Goal: Check status

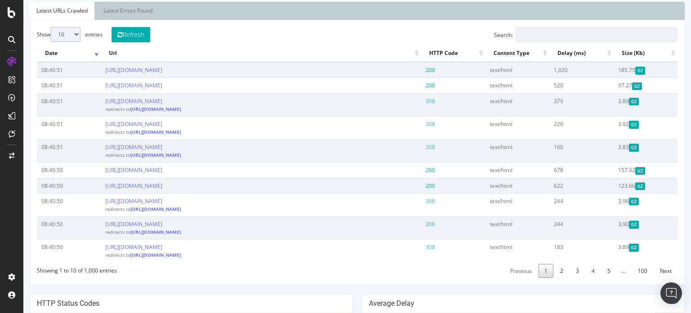
scroll to position [329, 0]
click at [162, 99] on link "[URL][DOMAIN_NAME]" at bounding box center [133, 100] width 57 height 8
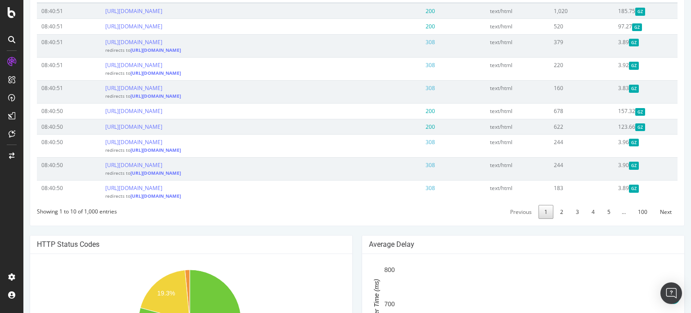
scroll to position [386, 0]
click at [162, 192] on link "[URL][DOMAIN_NAME]" at bounding box center [133, 189] width 57 height 8
click at [181, 199] on link "[URL][DOMAIN_NAME]" at bounding box center [156, 196] width 50 height 6
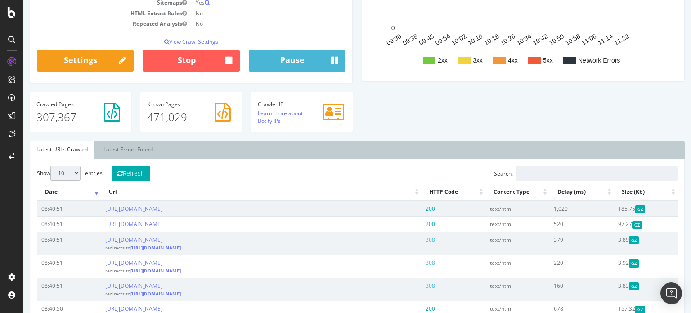
scroll to position [189, 0]
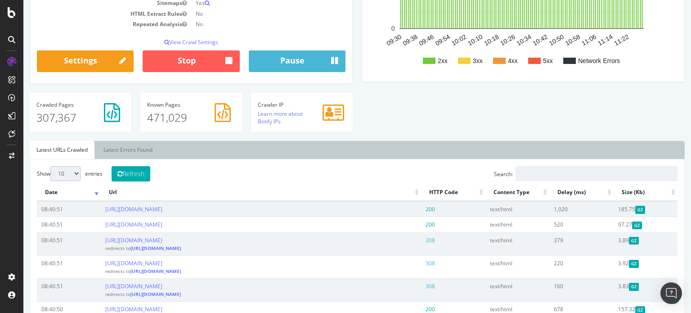
click at [75, 174] on select "10 25 50 100" at bounding box center [65, 173] width 30 height 15
select select "25"
click at [50, 166] on select "10 25 50 100" at bounding box center [65, 173] width 30 height 15
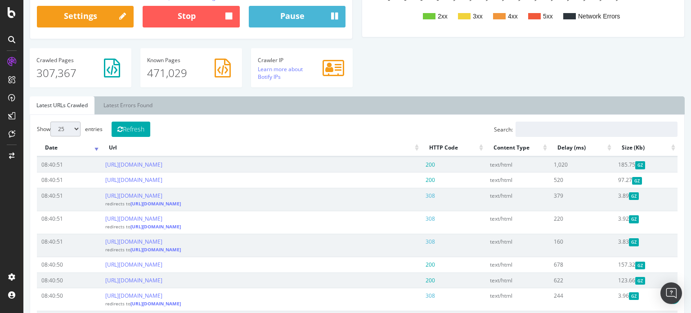
scroll to position [222, 0]
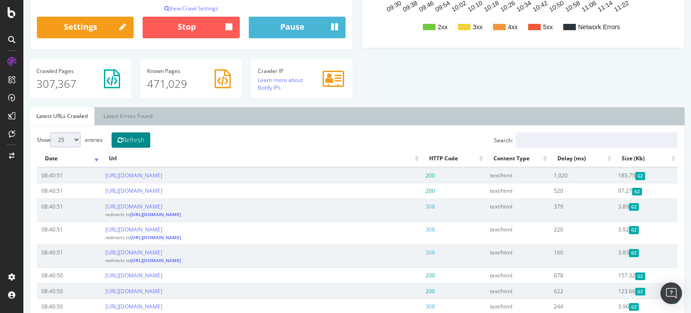
click at [139, 141] on button "Refresh" at bounding box center [131, 139] width 39 height 15
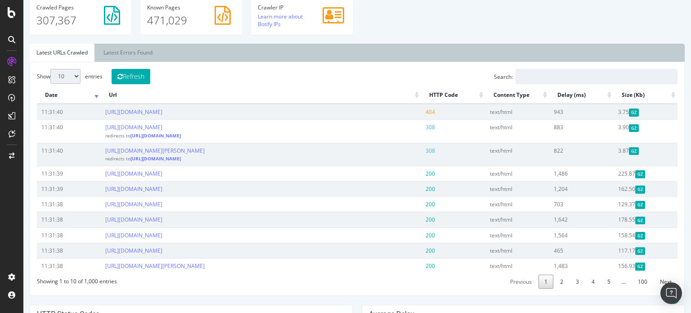
scroll to position [286, 0]
click at [68, 73] on select "10 25 50 100" at bounding box center [65, 75] width 30 height 15
select select "25"
click at [50, 68] on select "10 25 50 100" at bounding box center [65, 75] width 30 height 15
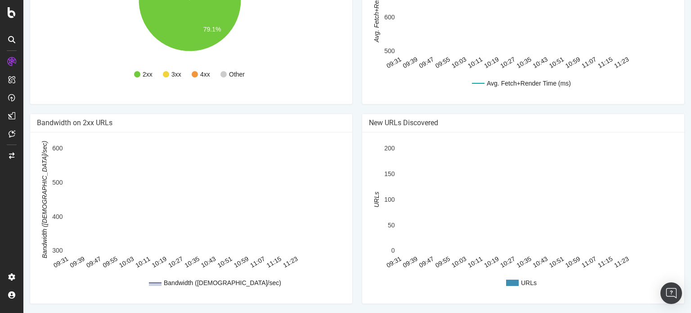
scroll to position [0, 0]
